Goal: Task Accomplishment & Management: Manage account settings

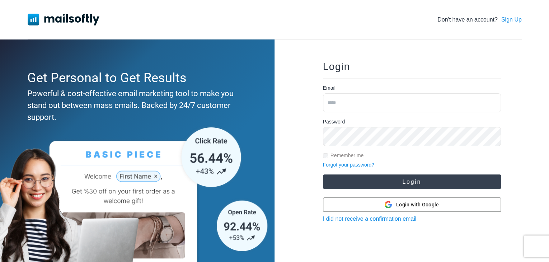
type input "**********"
click at [390, 183] on button "Login" at bounding box center [412, 181] width 178 height 14
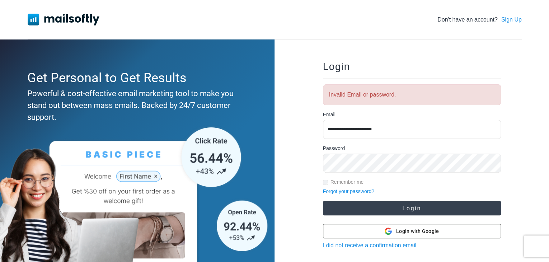
click at [387, 209] on button "Login" at bounding box center [412, 208] width 178 height 14
